Goal: Task Accomplishment & Management: Use online tool/utility

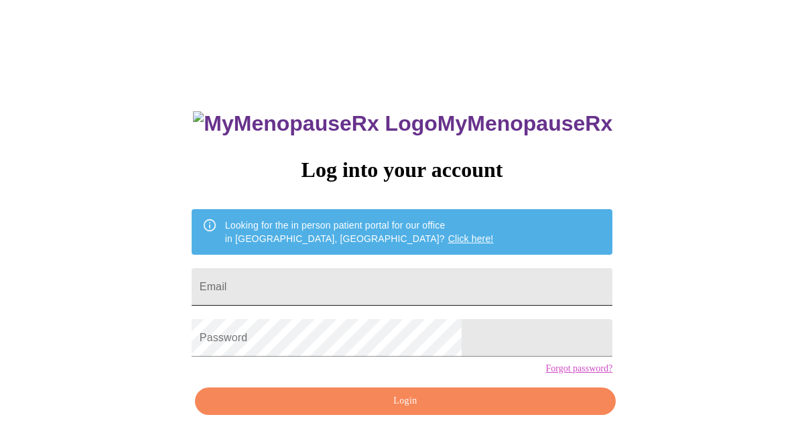
click at [338, 282] on input "Email" at bounding box center [402, 287] width 421 height 38
type input "[EMAIL_ADDRESS][DOMAIN_NAME]"
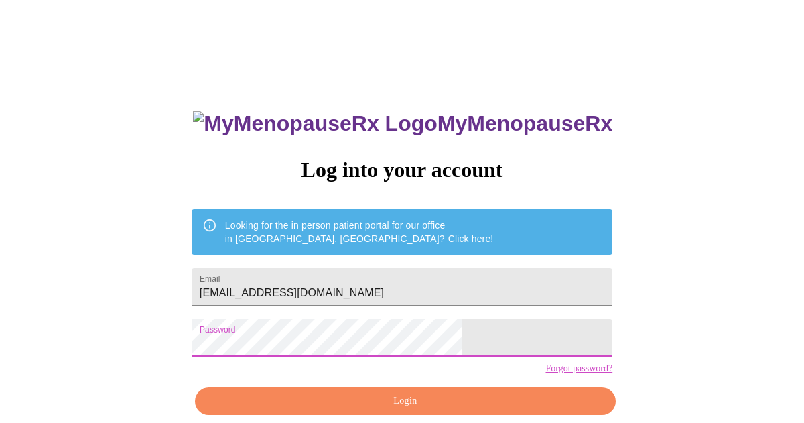
click at [355, 412] on button "Login" at bounding box center [405, 400] width 421 height 27
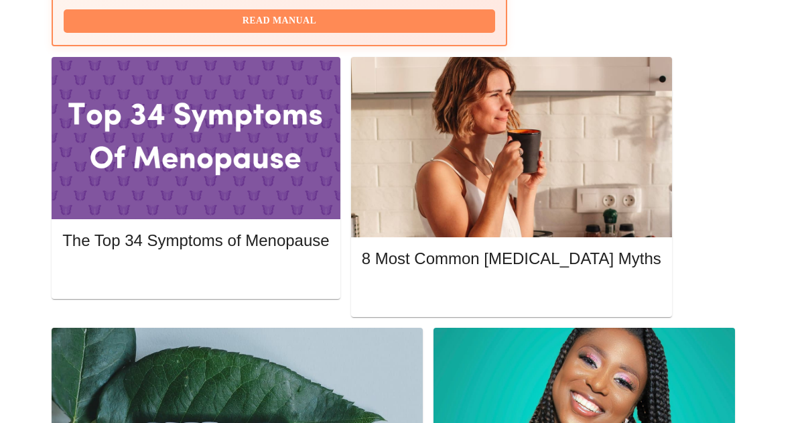
scroll to position [621, 0]
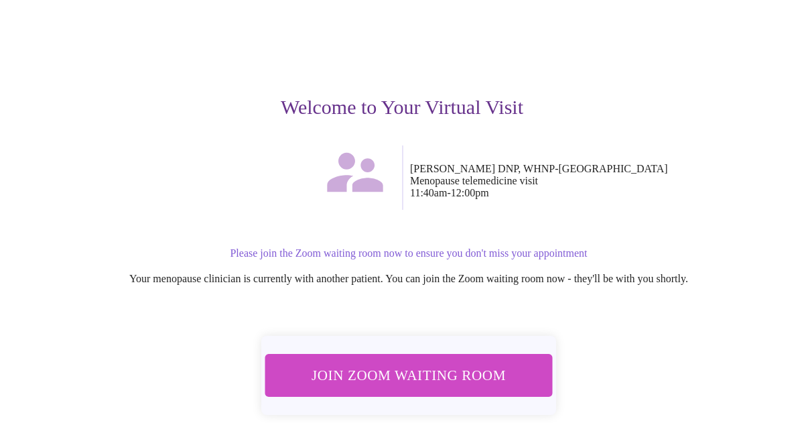
scroll to position [147, 0]
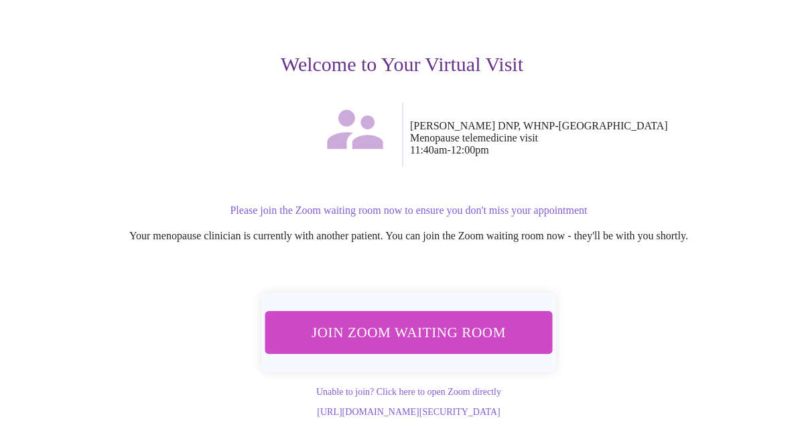
click at [418, 320] on span "Join Zoom Waiting Room" at bounding box center [408, 332] width 259 height 25
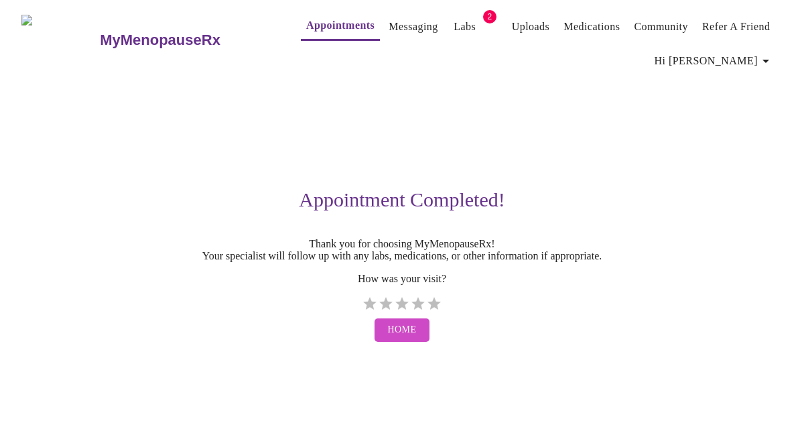
scroll to position [0, 0]
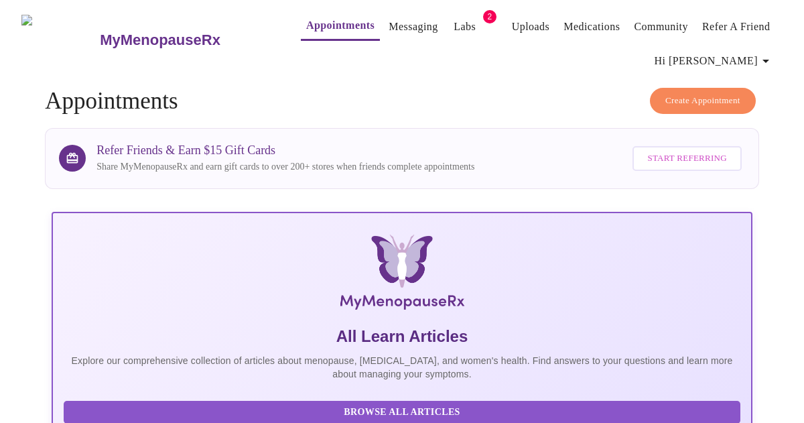
click at [137, 33] on h3 "MyMenopauseRx" at bounding box center [160, 40] width 121 height 17
click at [120, 34] on h3 "MyMenopauseRx" at bounding box center [160, 40] width 121 height 17
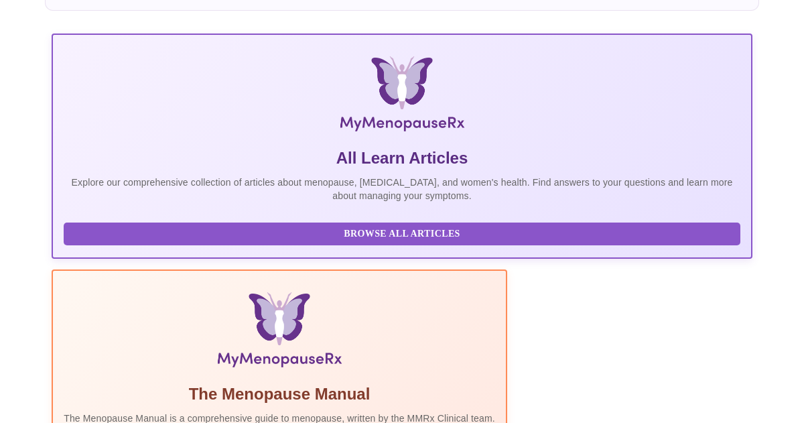
scroll to position [178, 0]
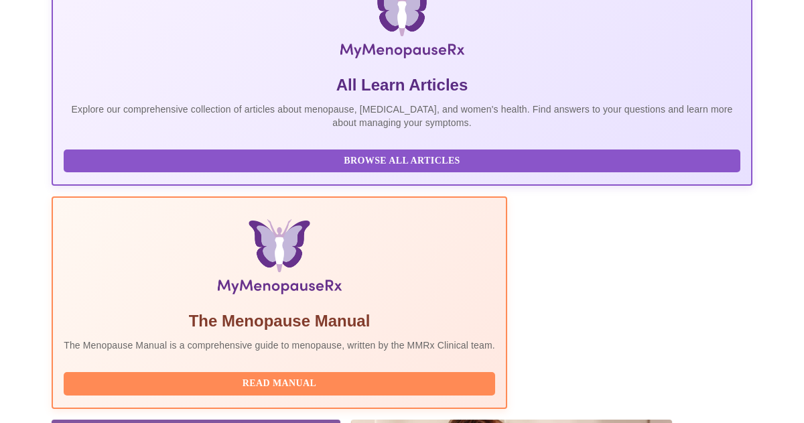
scroll to position [250, 0]
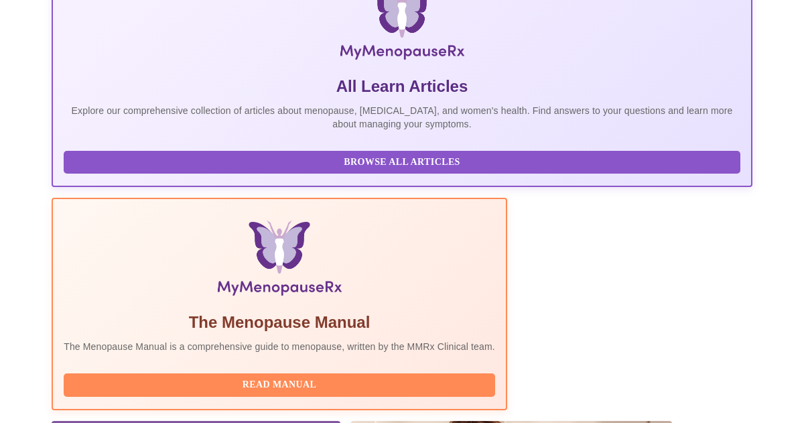
click at [381, 373] on button "Read Manual" at bounding box center [280, 384] width 432 height 23
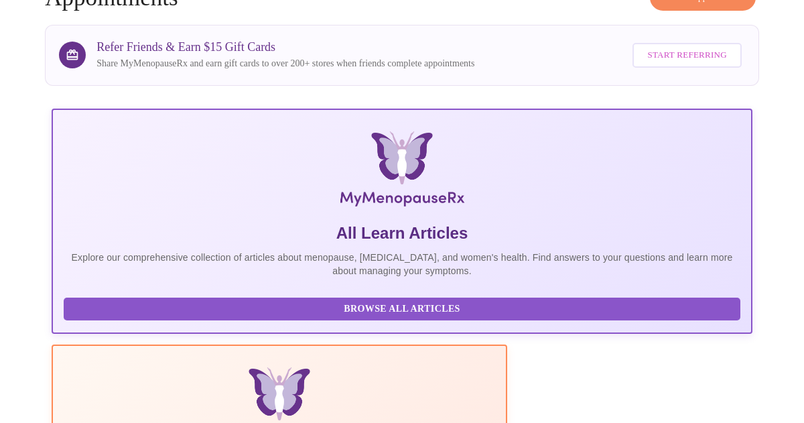
scroll to position [0, 0]
